Goal: Navigation & Orientation: Go to known website

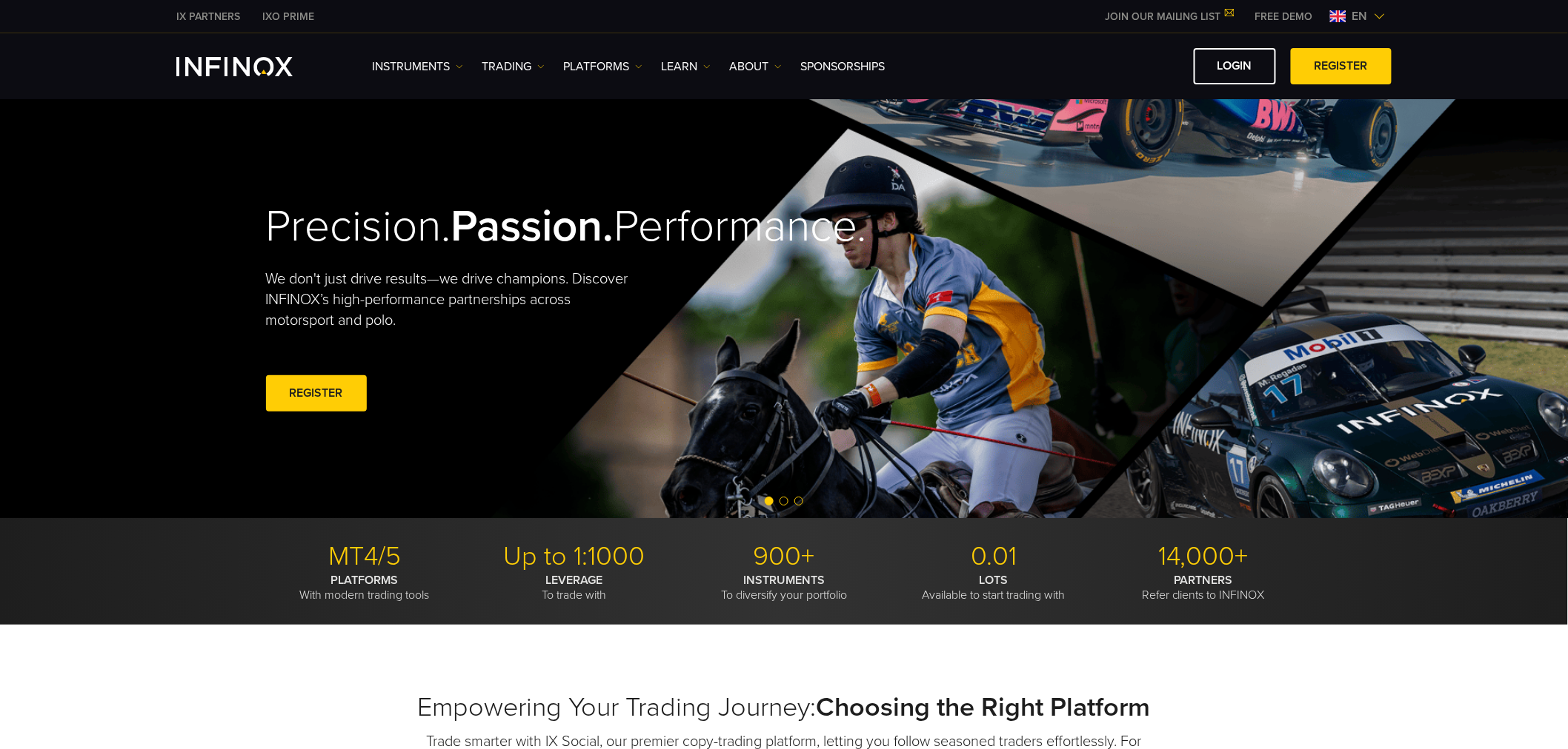
click at [1374, 13] on img at bounding box center [1380, 16] width 12 height 12
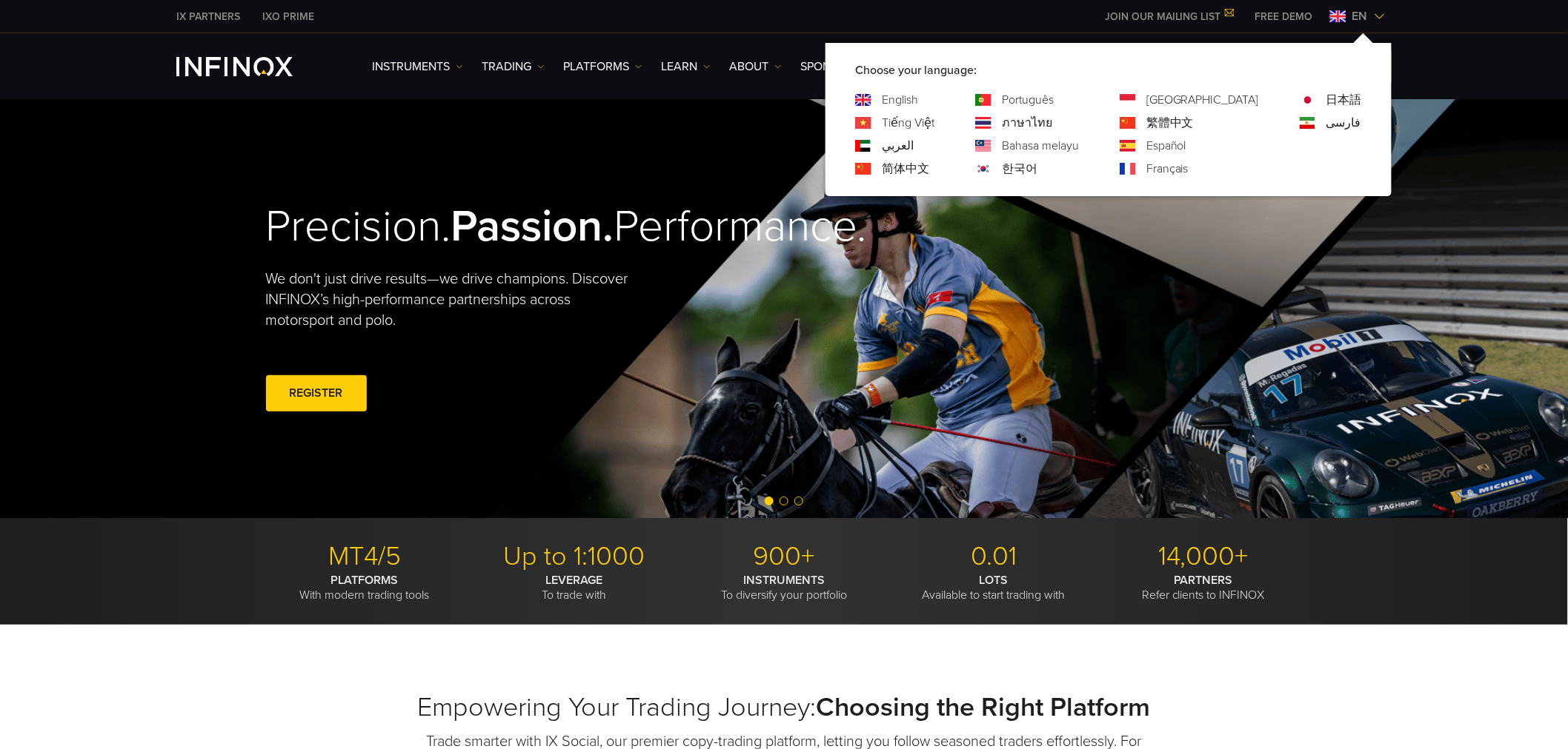
click at [1054, 101] on link "Português" at bounding box center [1028, 99] width 52 height 18
